Goal: Information Seeking & Learning: Learn about a topic

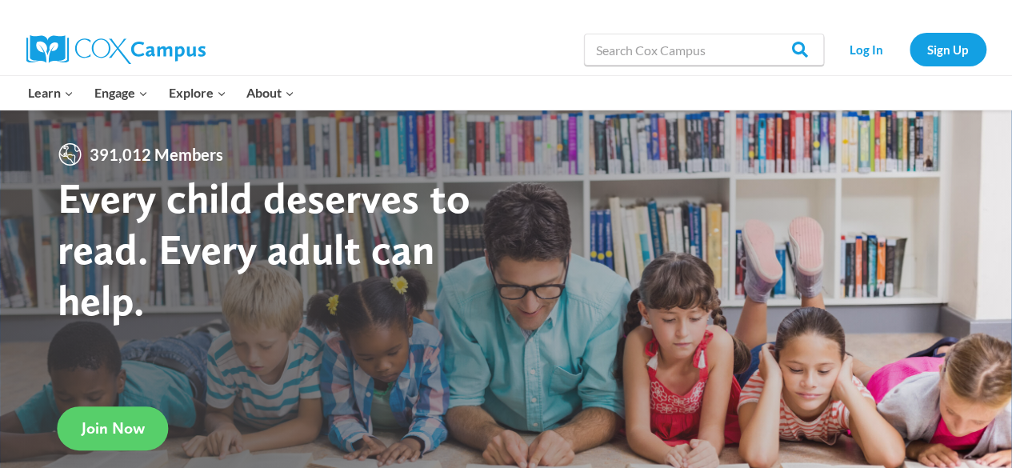
scroll to position [34, 0]
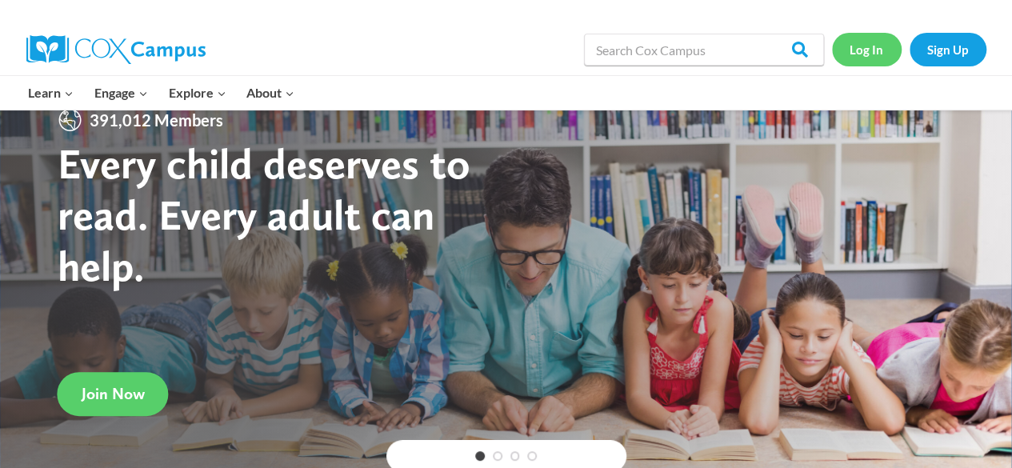
click at [877, 47] on link "Log In" at bounding box center [867, 49] width 70 height 33
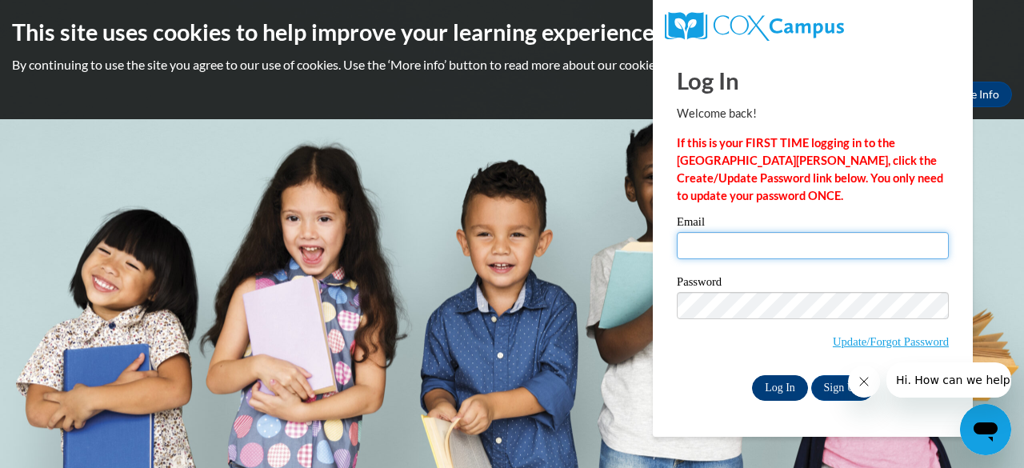
type input "mlsawyer@gbaps.org"
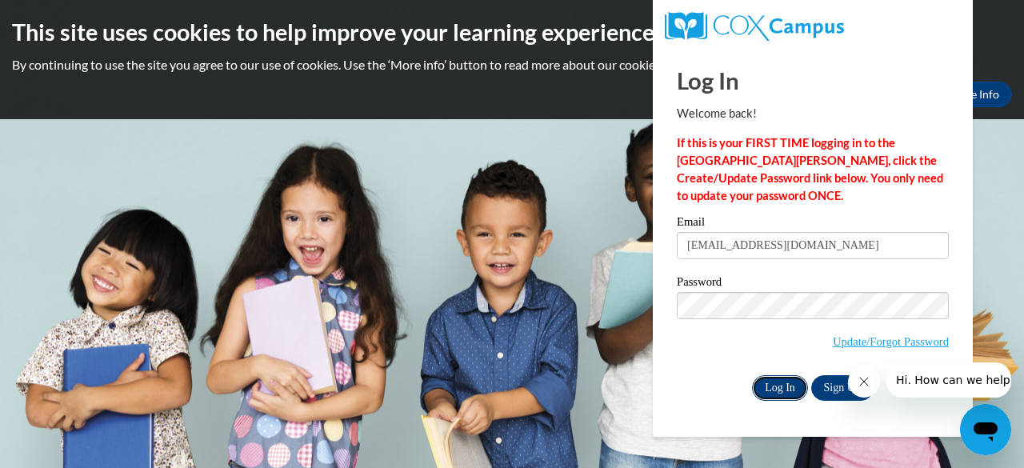
click at [779, 387] on input "Log In" at bounding box center [780, 388] width 56 height 26
click at [857, 383] on icon "Close message from company" at bounding box center [863, 381] width 13 height 13
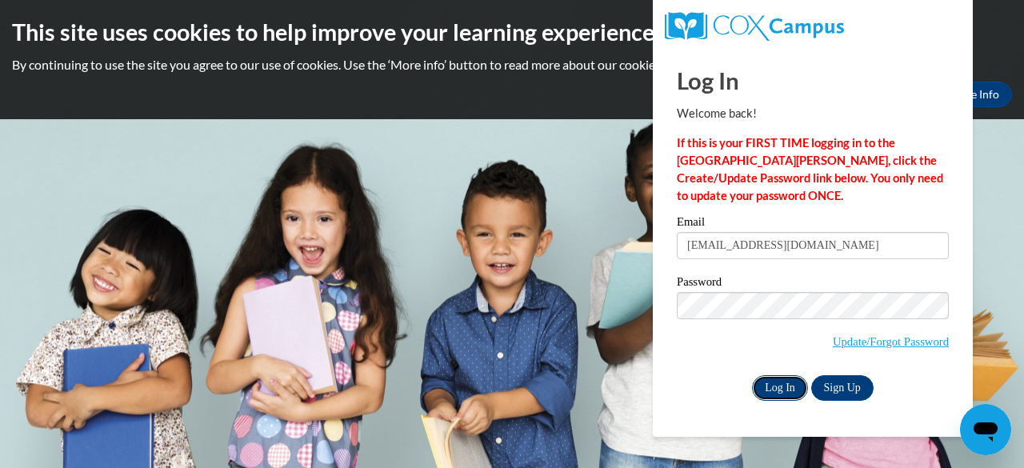
click at [777, 387] on input "Log In" at bounding box center [780, 388] width 56 height 26
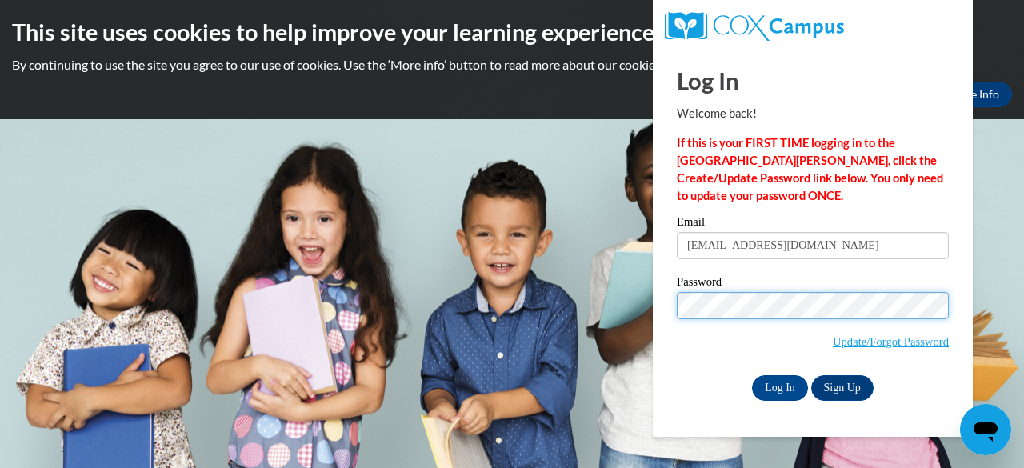
click at [752, 375] on input "Log In" at bounding box center [780, 388] width 56 height 26
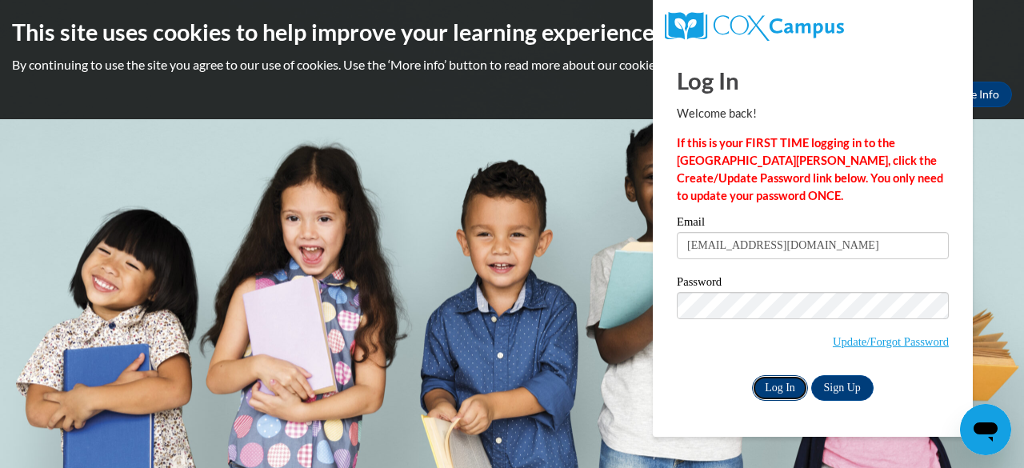
click at [785, 388] on input "Log In" at bounding box center [780, 388] width 56 height 26
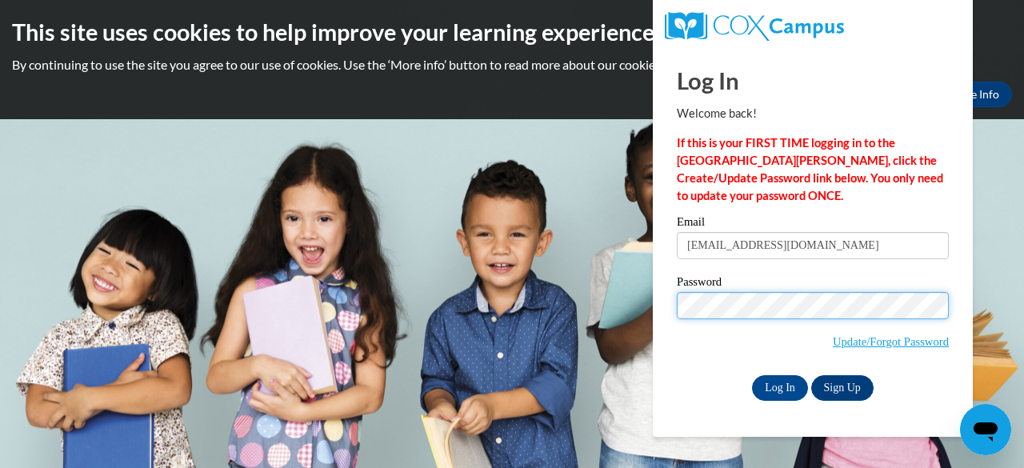
click at [752, 375] on input "Log In" at bounding box center [780, 388] width 56 height 26
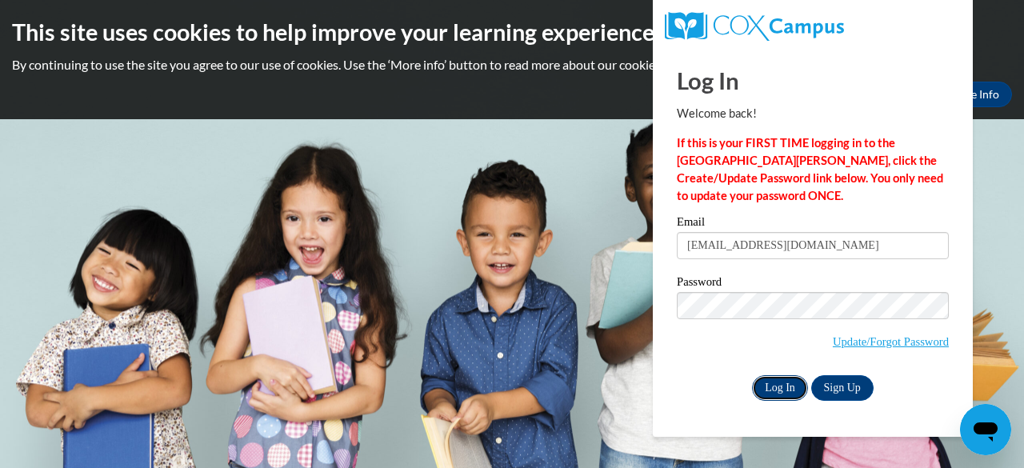
click at [775, 380] on input "Log In" at bounding box center [780, 388] width 56 height 26
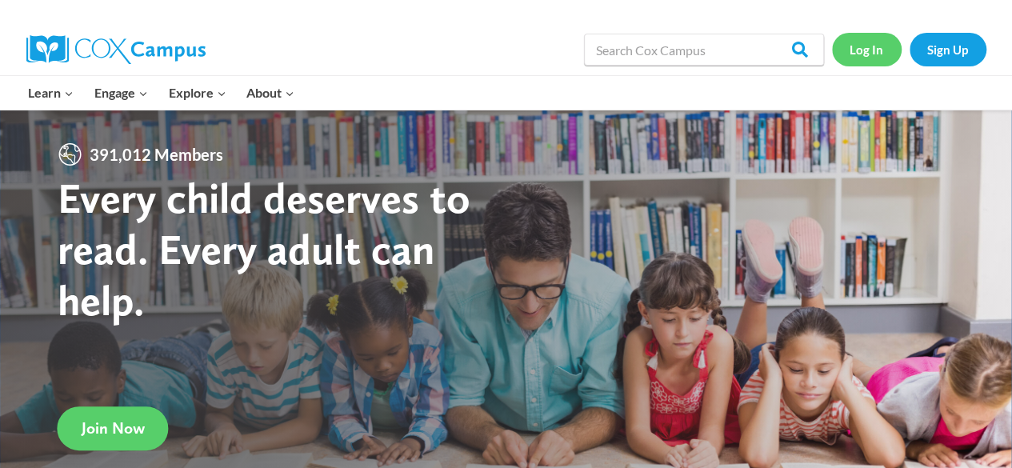
click at [879, 54] on link "Log In" at bounding box center [867, 49] width 70 height 33
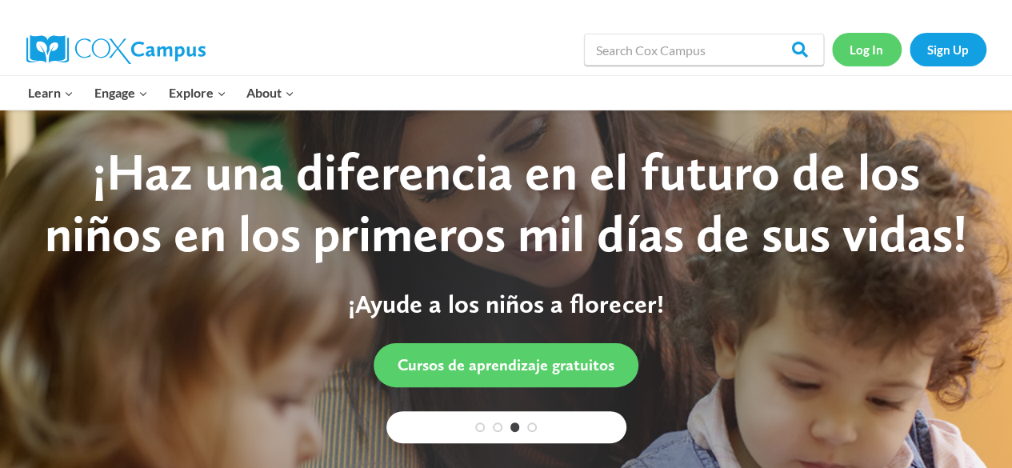
click at [867, 46] on link "Log In" at bounding box center [867, 49] width 70 height 33
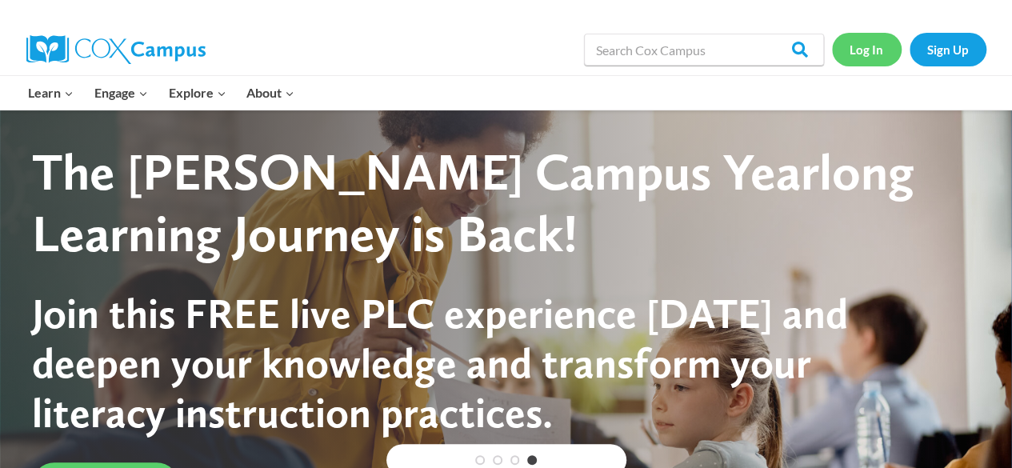
click at [867, 46] on link "Log In" at bounding box center [867, 49] width 70 height 33
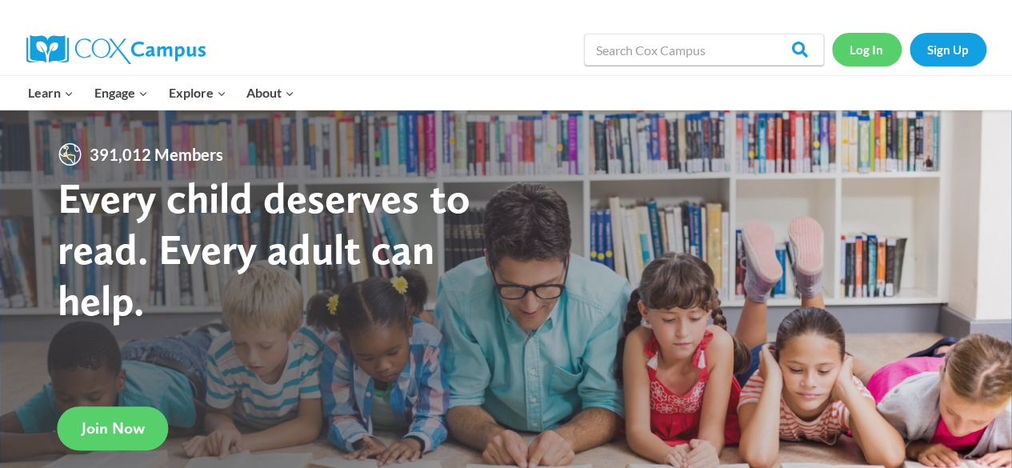
click at [873, 52] on link "Log In" at bounding box center [867, 49] width 70 height 33
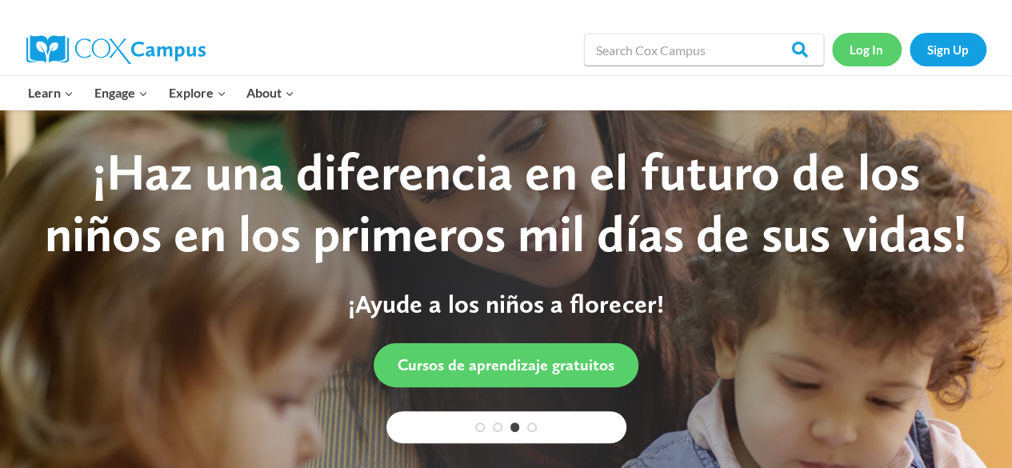
click at [873, 52] on link "Log In" at bounding box center [867, 49] width 70 height 33
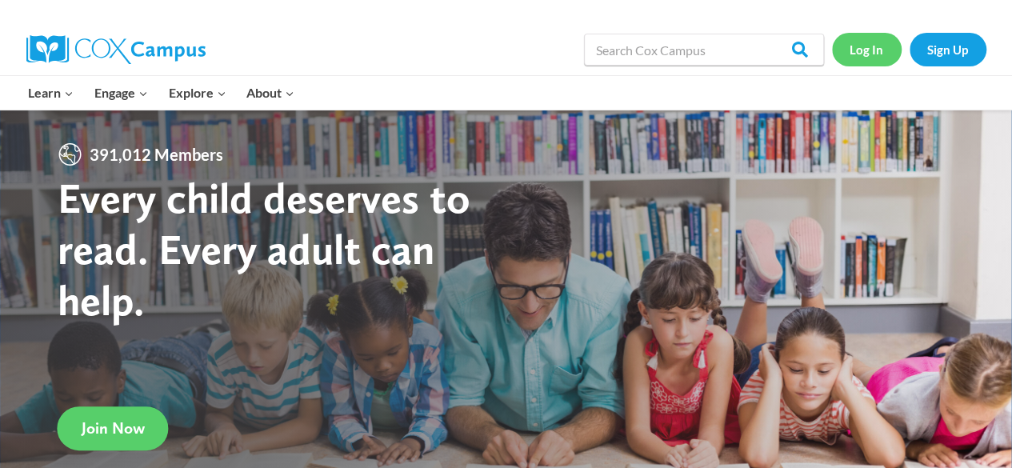
click at [871, 50] on link "Log In" at bounding box center [867, 49] width 70 height 33
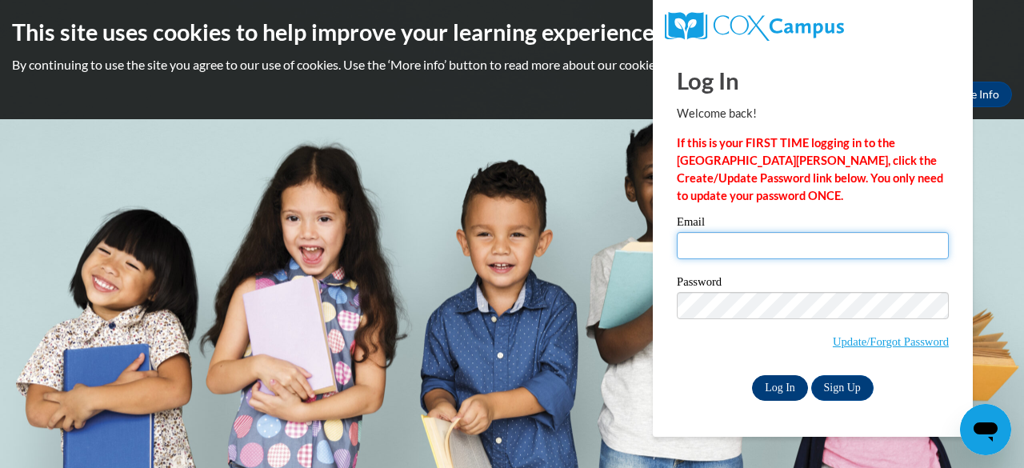
type input "[EMAIL_ADDRESS][DOMAIN_NAME]"
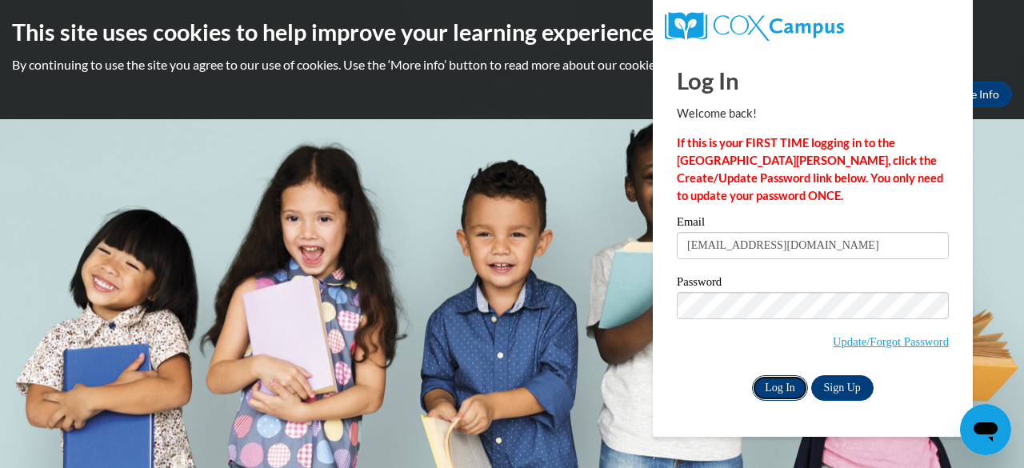
click at [786, 383] on input "Log In" at bounding box center [780, 388] width 56 height 26
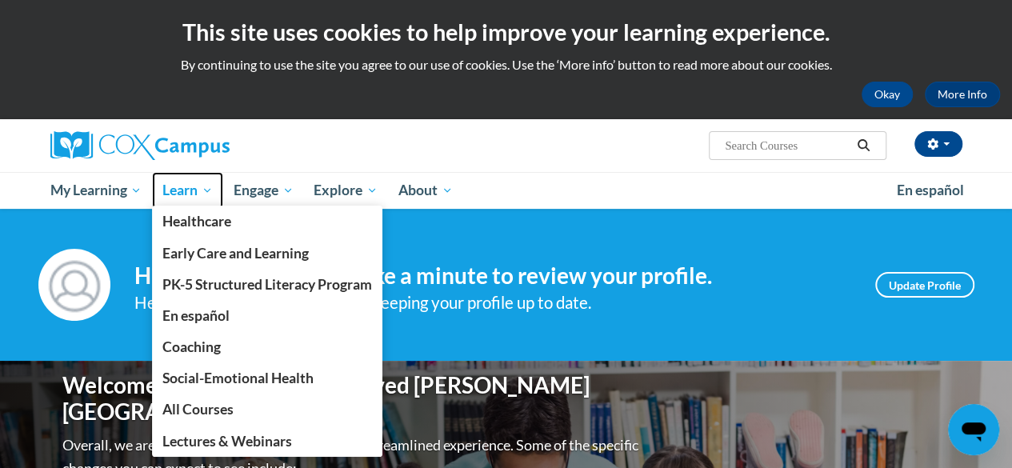
click at [208, 190] on span "Learn" at bounding box center [187, 190] width 50 height 19
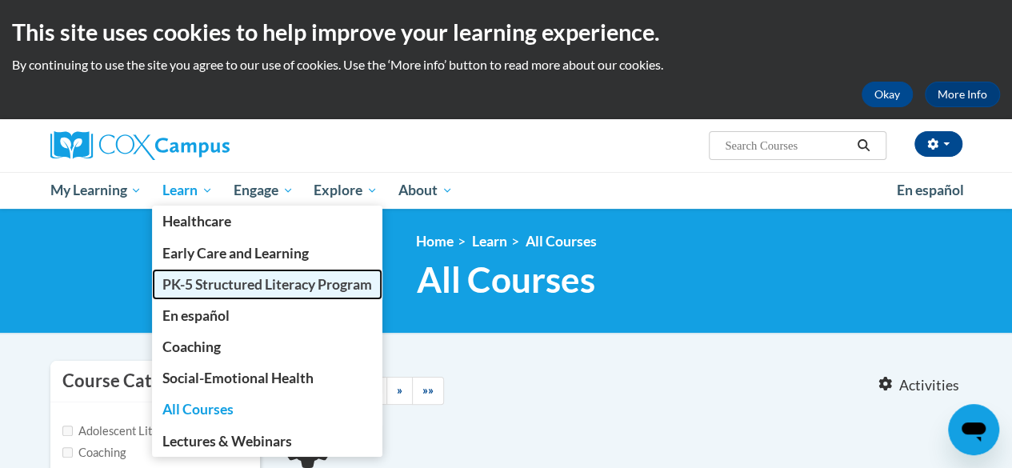
click at [205, 288] on span "PK-5 Structured Literacy Program" at bounding box center [267, 284] width 210 height 17
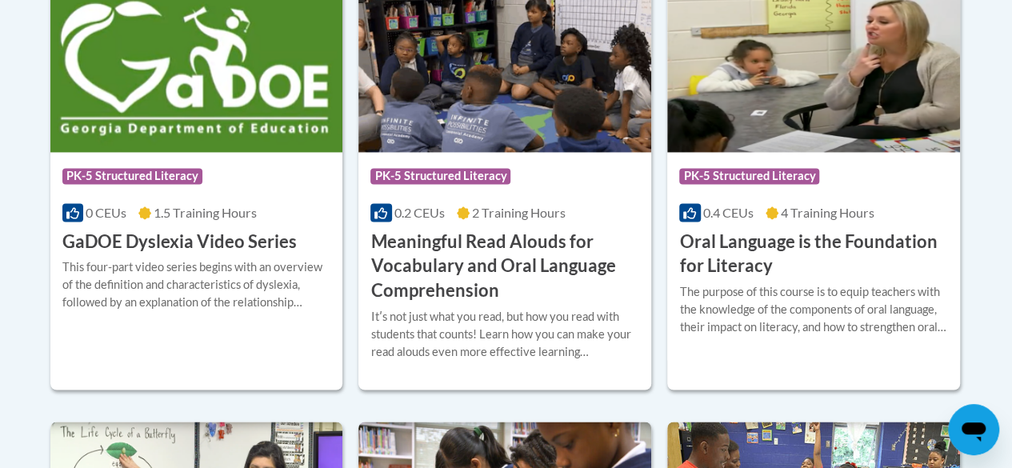
scroll to position [1148, 0]
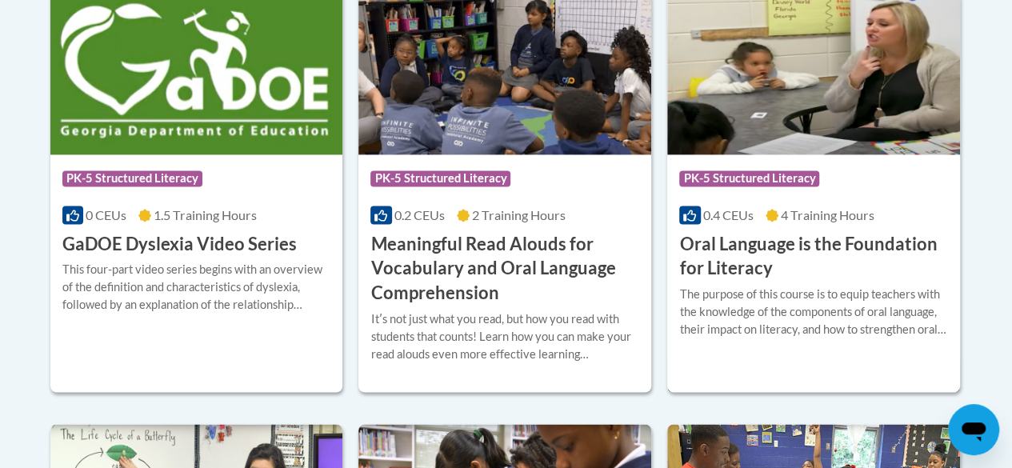
click at [764, 116] on img at bounding box center [813, 72] width 293 height 163
click at [755, 244] on h3 "Oral Language is the Foundation for Literacy" at bounding box center [813, 257] width 269 height 50
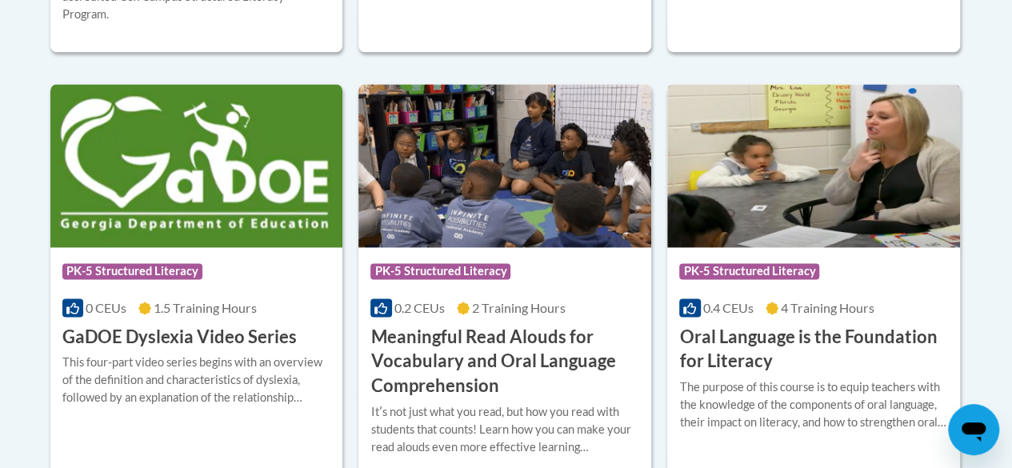
scroll to position [1132, 0]
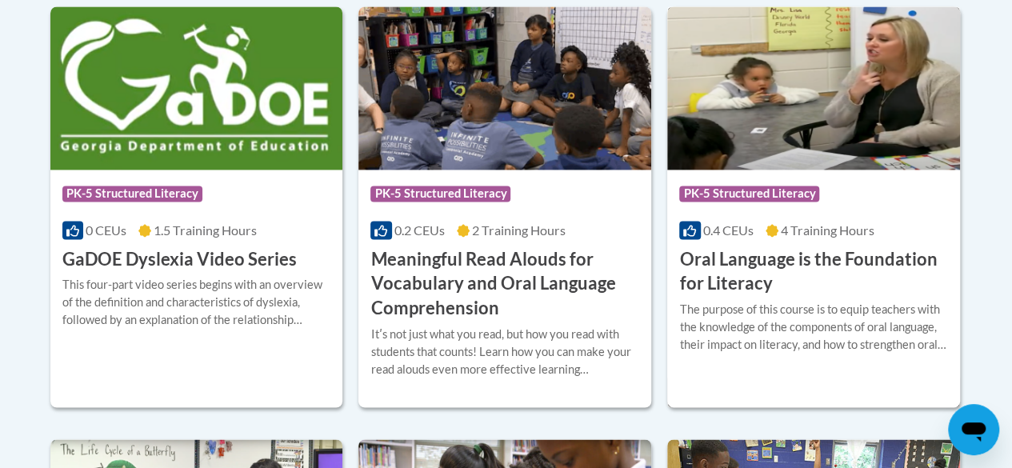
click at [777, 186] on span "PK-5 Structured Literacy" at bounding box center [749, 194] width 140 height 16
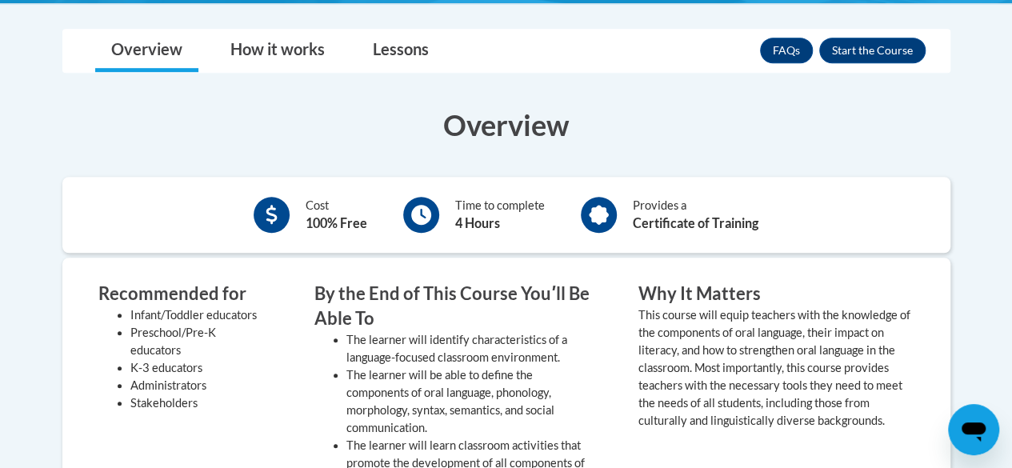
scroll to position [471, 0]
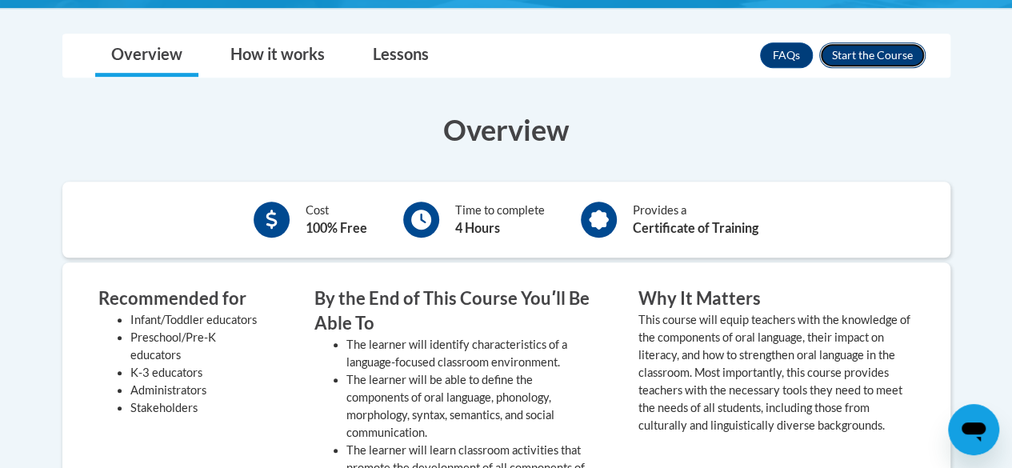
click at [886, 53] on button "Enroll" at bounding box center [872, 55] width 106 height 26
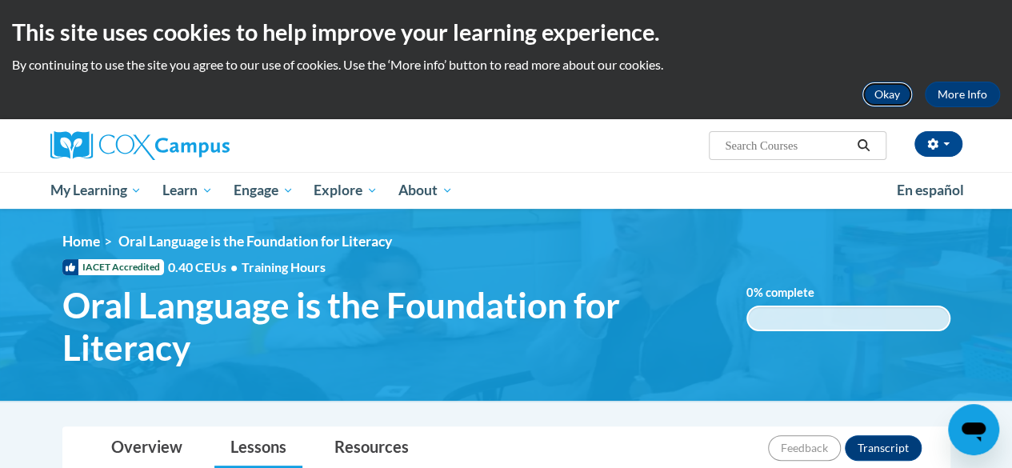
click at [887, 96] on button "Okay" at bounding box center [887, 95] width 51 height 26
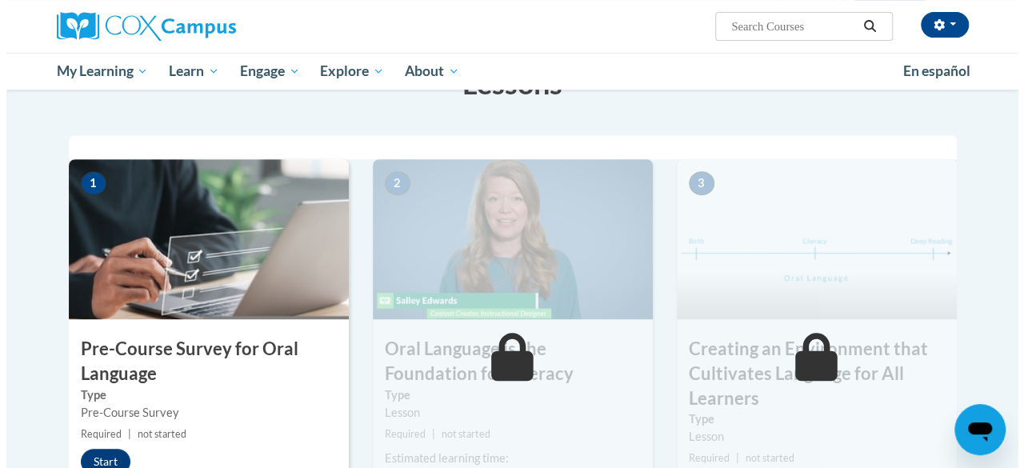
scroll to position [412, 0]
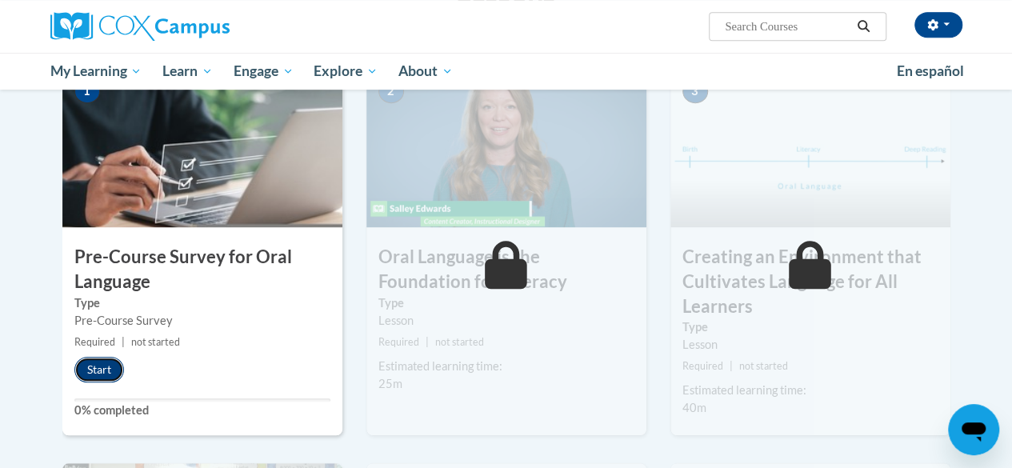
click at [94, 369] on button "Start" at bounding box center [99, 370] width 50 height 26
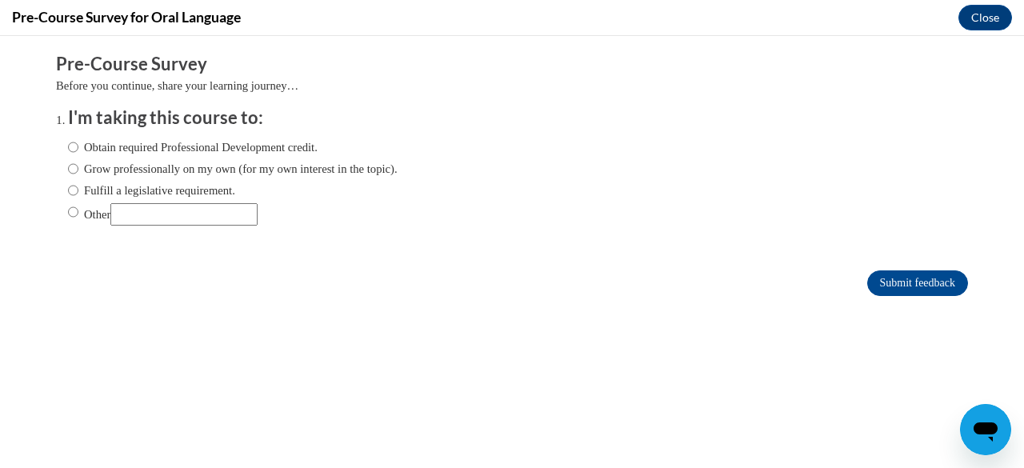
scroll to position [0, 0]
click at [68, 167] on input "Grow professionally on my own (for my own interest in the topic)." at bounding box center [73, 169] width 10 height 18
radio input "true"
click at [893, 282] on input "Submit feedback" at bounding box center [917, 283] width 101 height 26
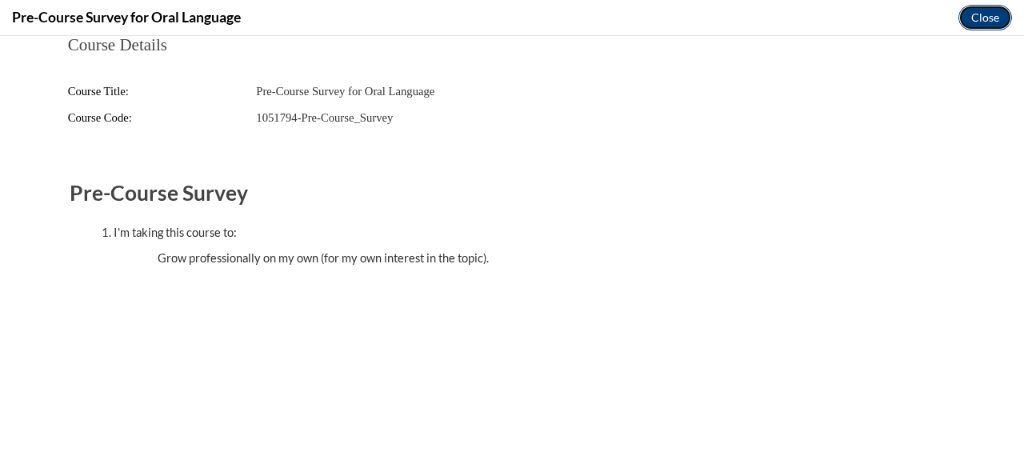
click at [982, 20] on button "Close" at bounding box center [986, 18] width 54 height 26
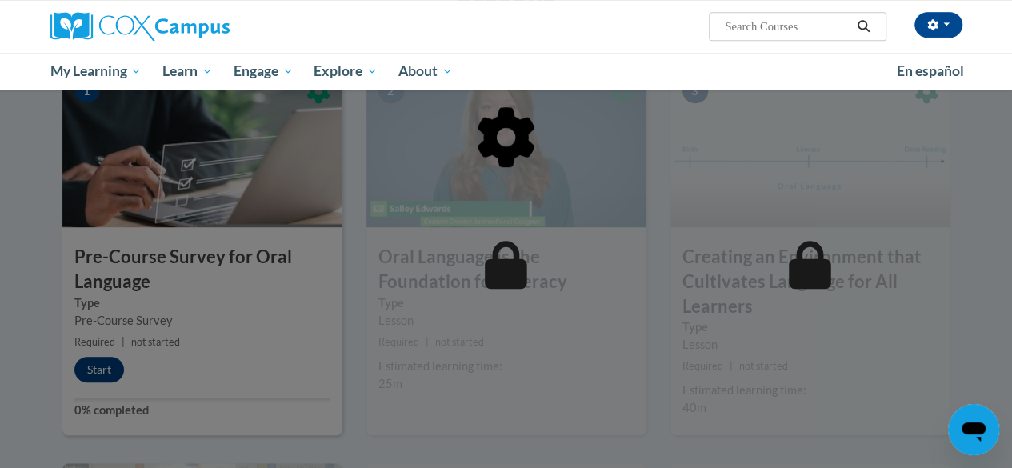
click at [99, 371] on div at bounding box center [506, 234] width 1012 height 468
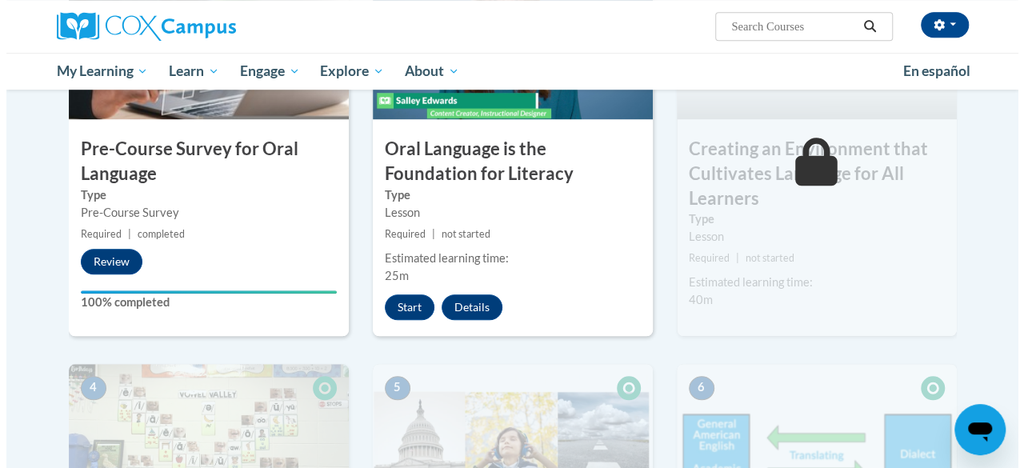
scroll to position [521, 0]
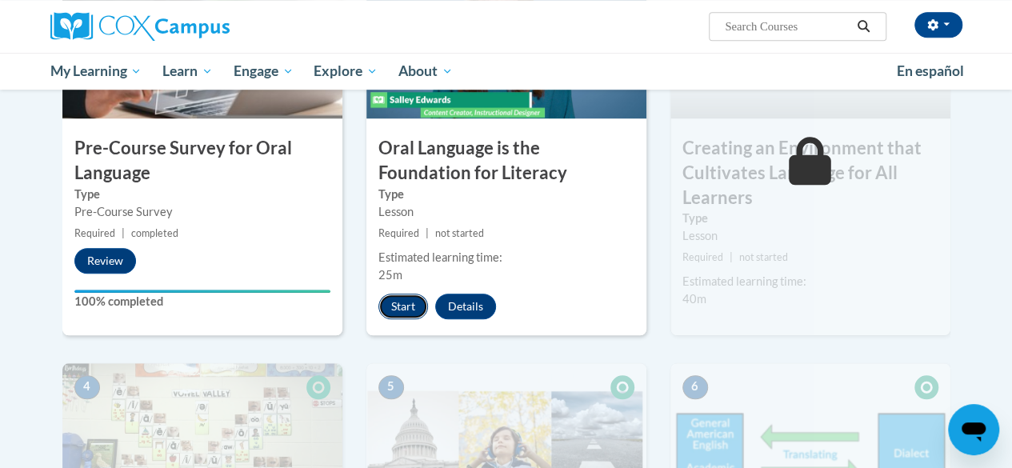
click at [397, 307] on button "Start" at bounding box center [404, 307] width 50 height 26
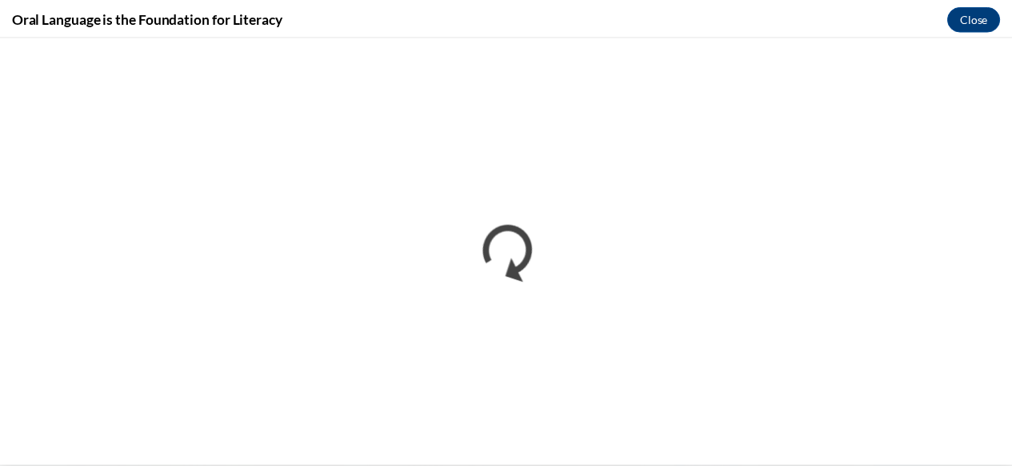
scroll to position [0, 0]
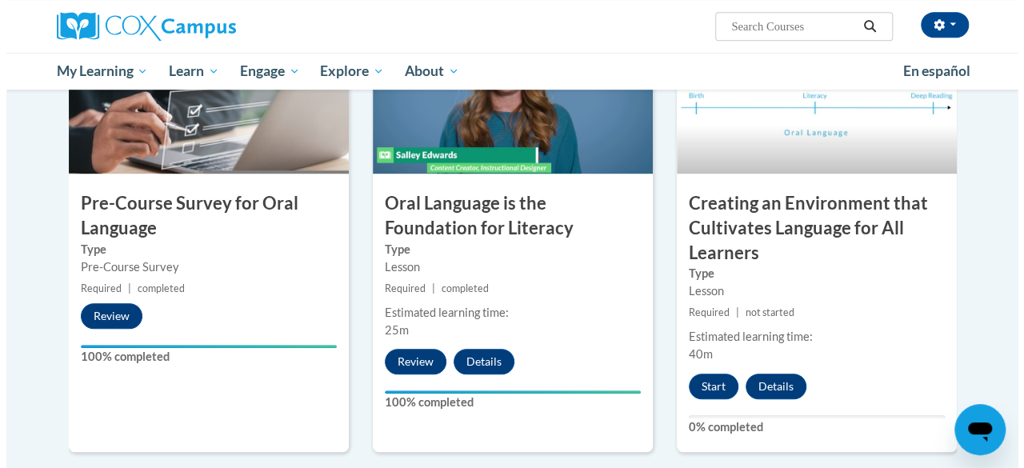
scroll to position [475, 0]
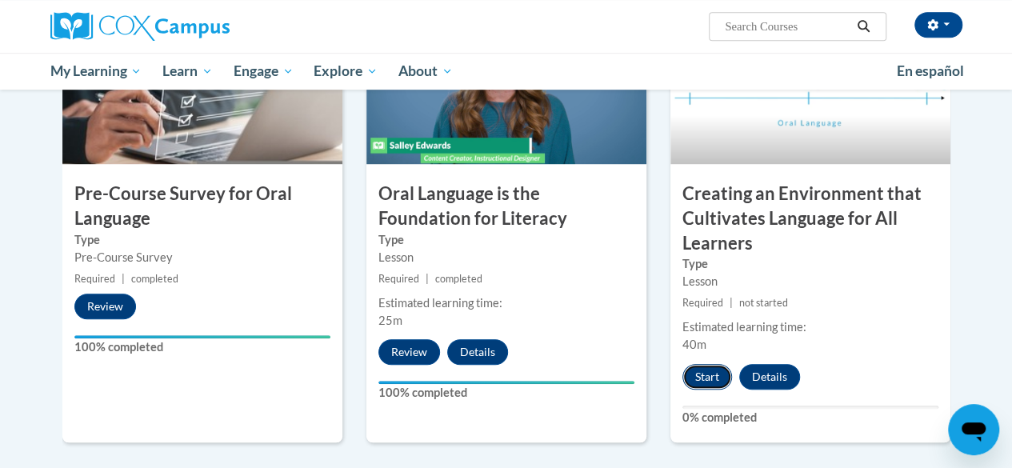
click at [706, 377] on button "Start" at bounding box center [708, 377] width 50 height 26
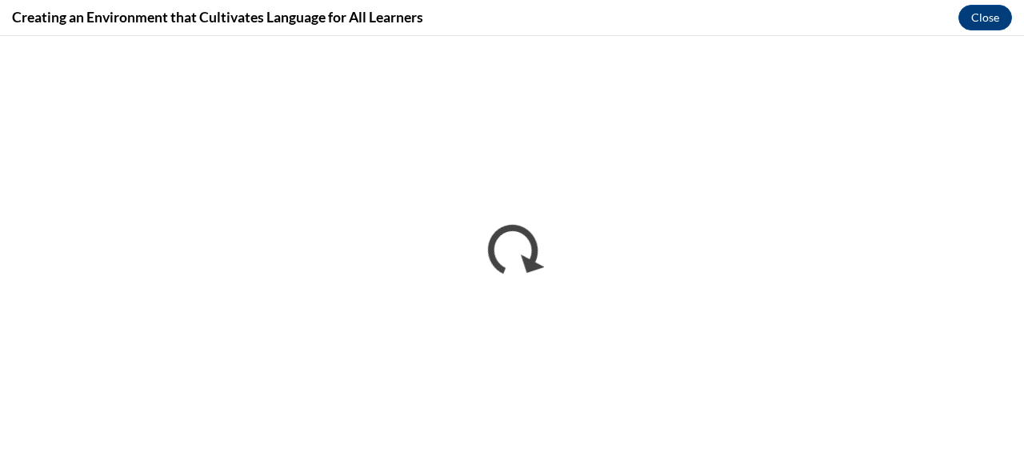
scroll to position [0, 0]
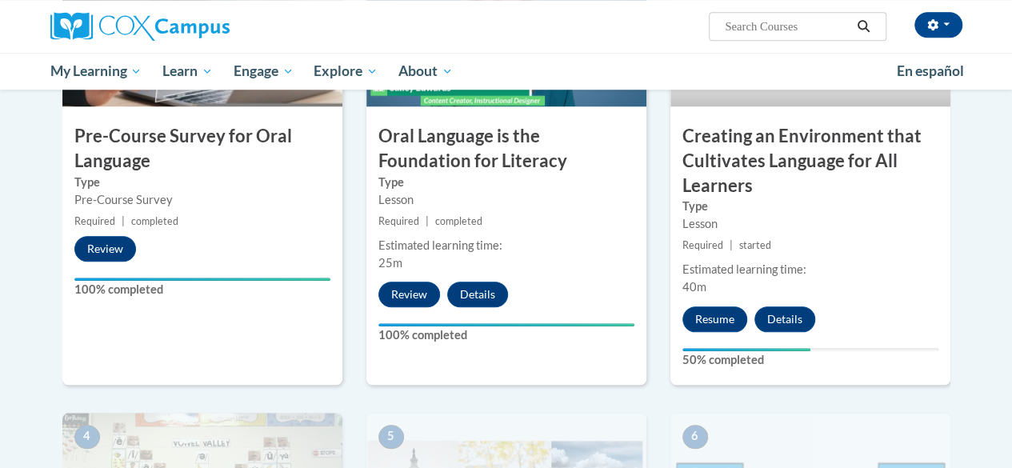
scroll to position [475, 0]
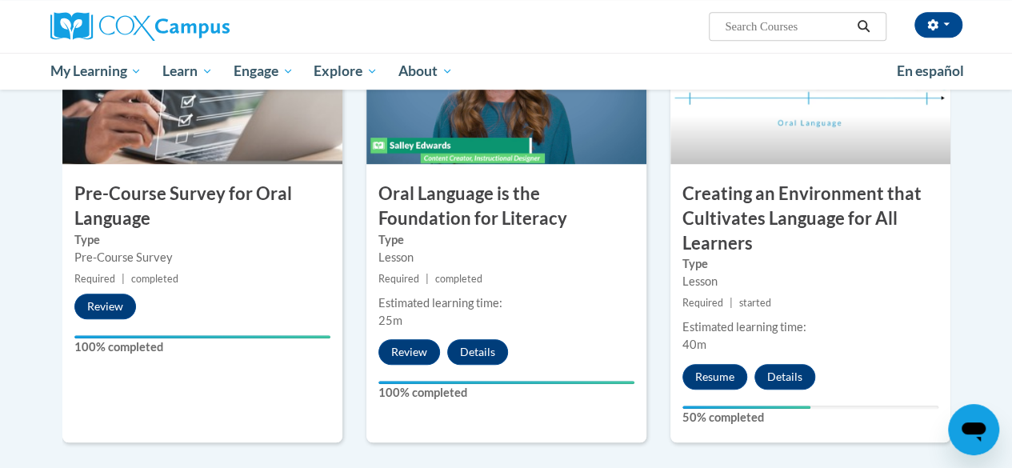
click at [735, 229] on h3 "Creating an Environment that Cultivates Language for All Learners" at bounding box center [811, 219] width 280 height 74
click at [716, 380] on button "Resume" at bounding box center [715, 377] width 65 height 26
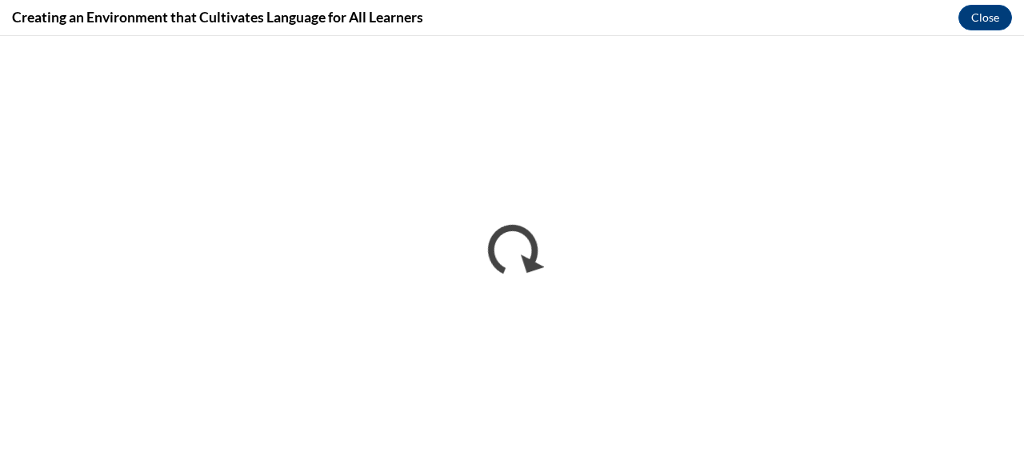
scroll to position [0, 0]
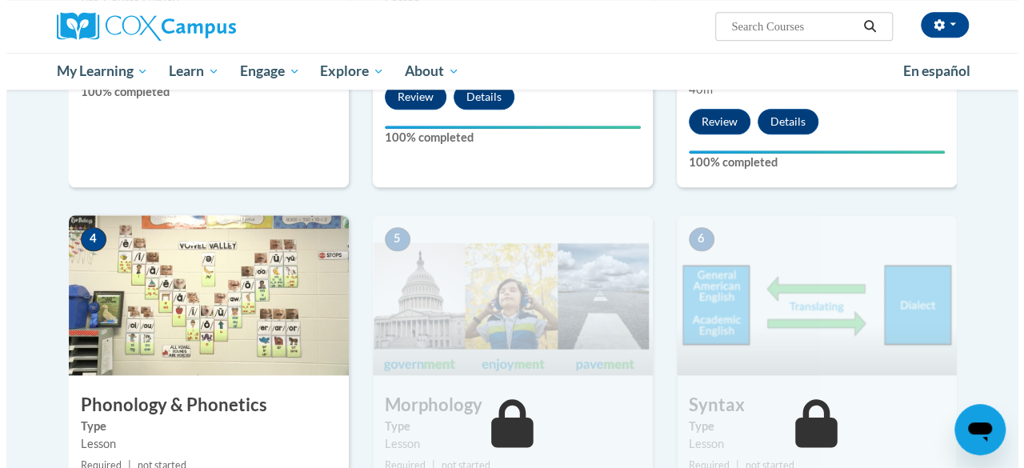
scroll to position [857, 0]
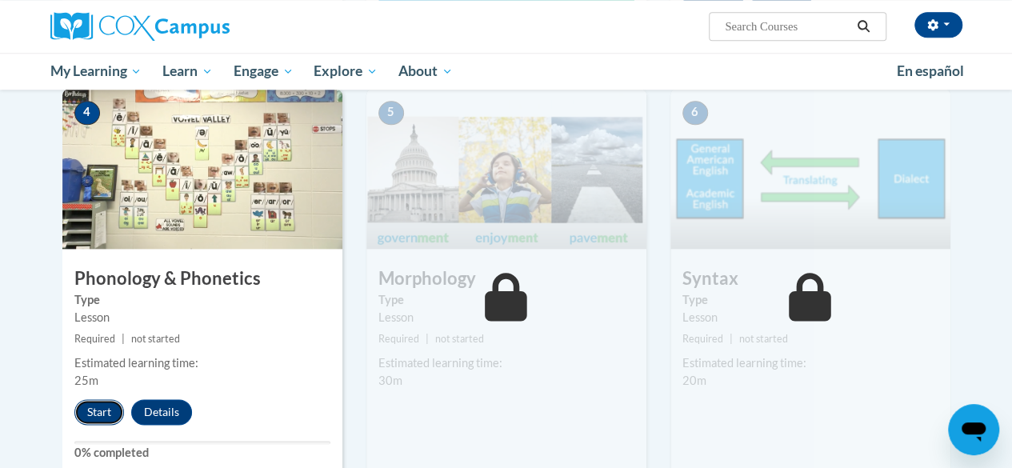
click at [96, 411] on button "Start" at bounding box center [99, 412] width 50 height 26
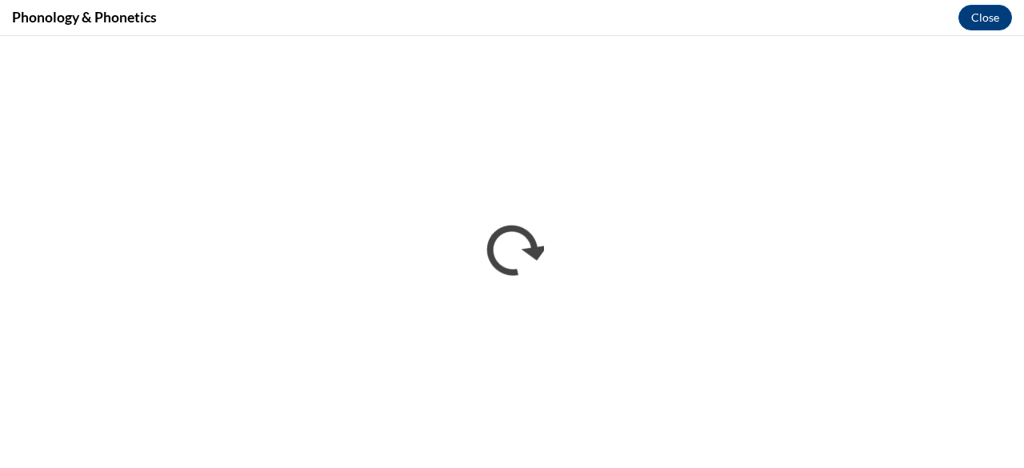
scroll to position [0, 0]
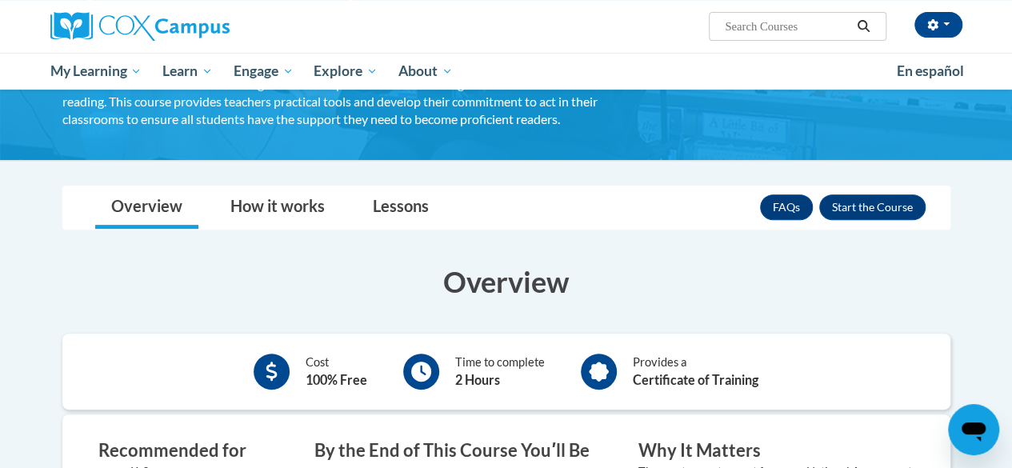
scroll to position [199, 0]
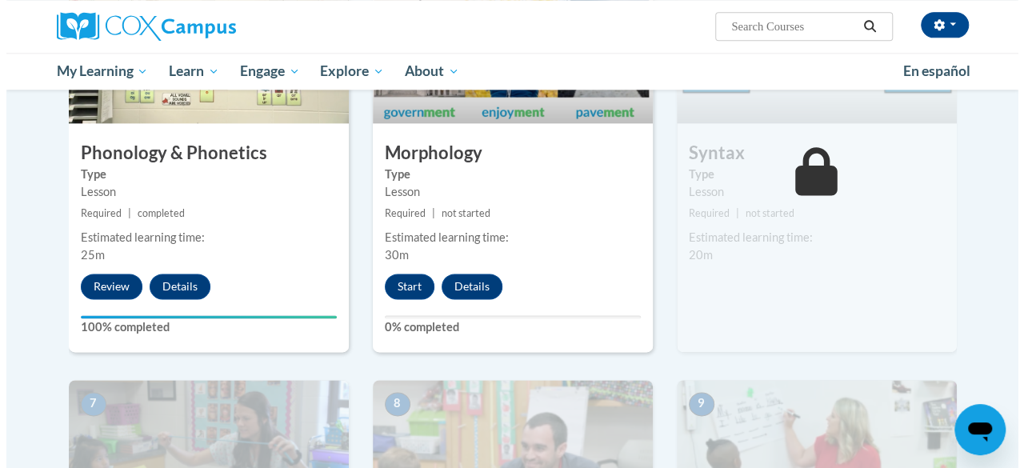
scroll to position [835, 0]
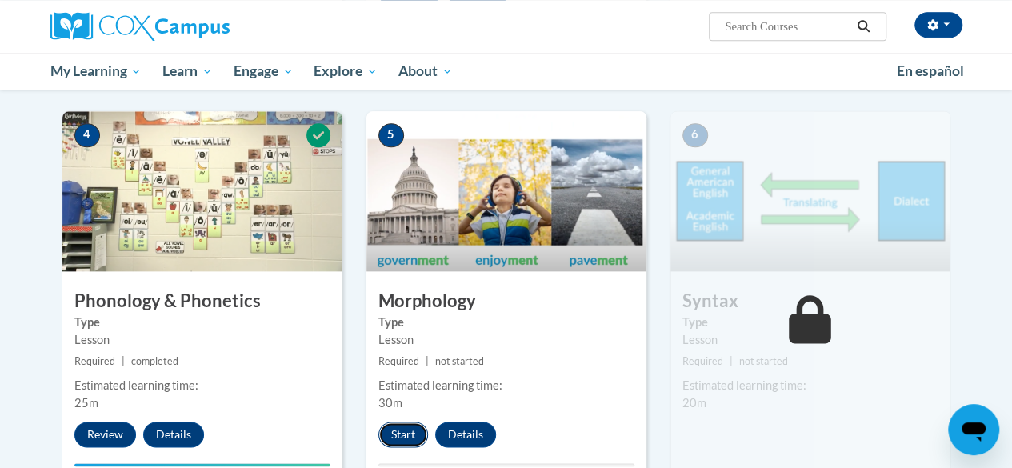
click at [405, 431] on button "Start" at bounding box center [404, 435] width 50 height 26
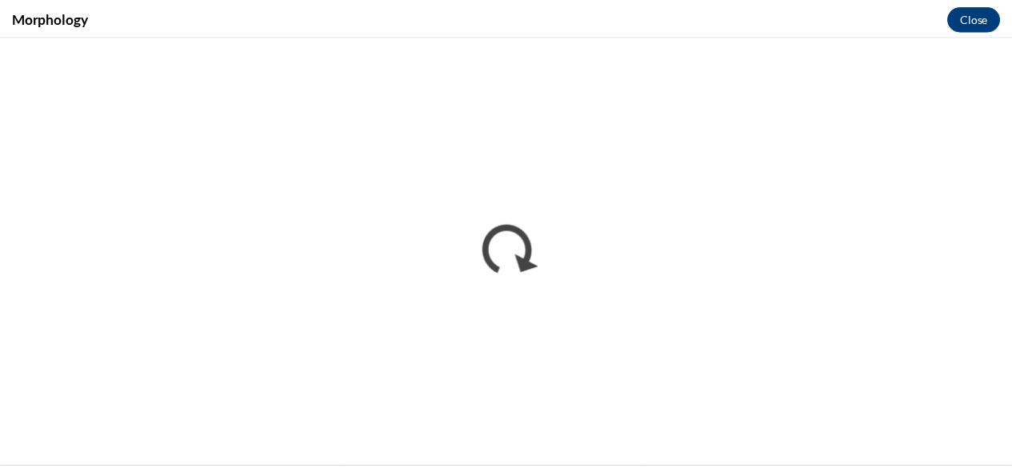
scroll to position [0, 0]
click at [971, 16] on button "Close" at bounding box center [986, 18] width 54 height 26
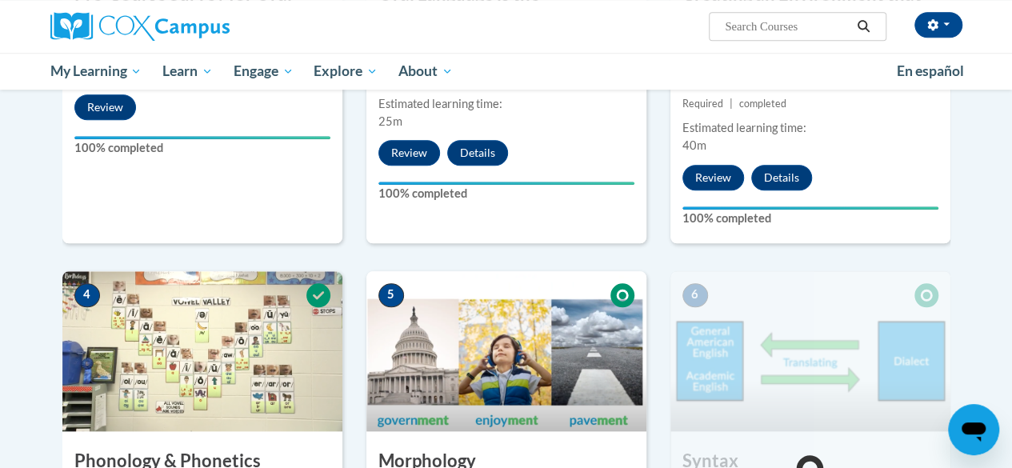
scroll to position [915, 0]
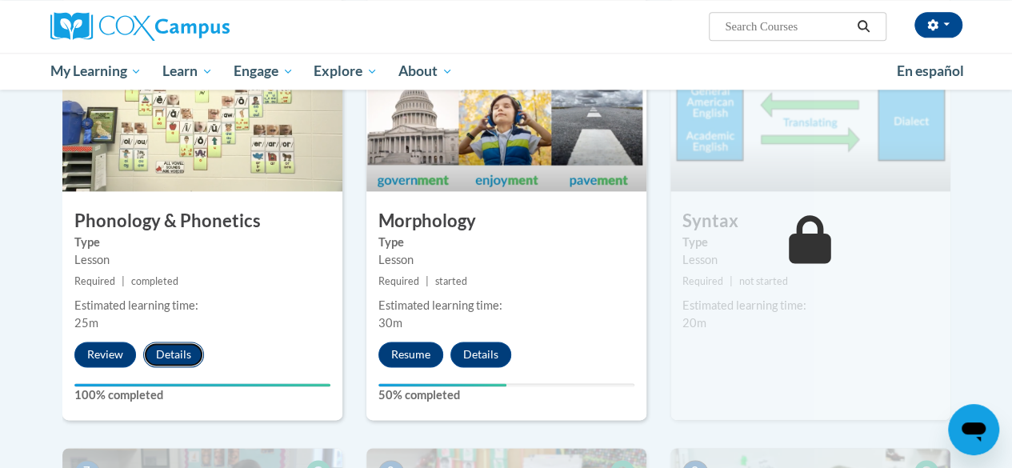
click at [172, 355] on button "Details" at bounding box center [173, 355] width 61 height 26
